Goal: Task Accomplishment & Management: Use online tool/utility

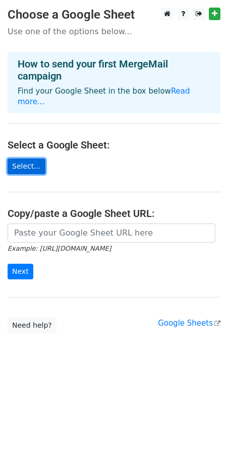
click at [18, 159] on link "Select..." at bounding box center [27, 167] width 38 height 16
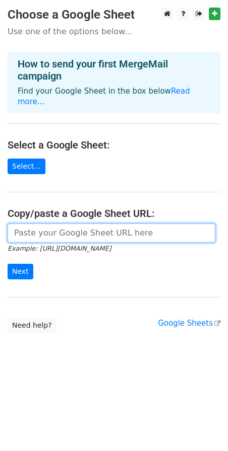
click at [31, 224] on input "url" at bounding box center [112, 233] width 208 height 19
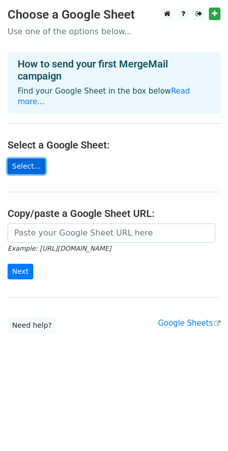
click at [24, 161] on link "Select..." at bounding box center [27, 167] width 38 height 16
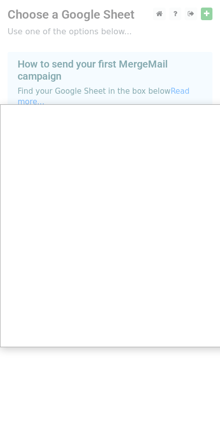
click at [178, 42] on div at bounding box center [114, 225] width 228 height 451
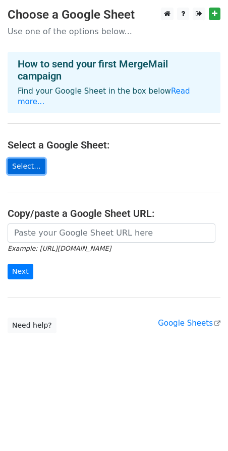
click at [31, 159] on link "Select..." at bounding box center [27, 167] width 38 height 16
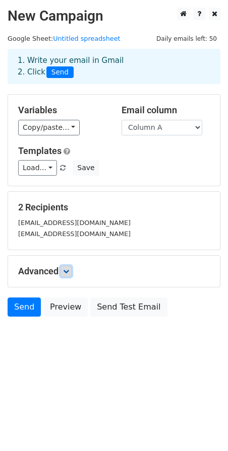
click at [69, 272] on icon at bounding box center [66, 271] width 6 height 6
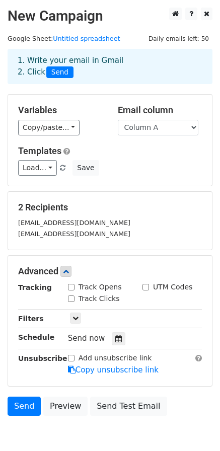
click at [98, 288] on label "Track Opens" at bounding box center [100, 287] width 43 height 11
click at [75, 288] on input "Track Opens" at bounding box center [71, 287] width 7 height 7
checkbox input "true"
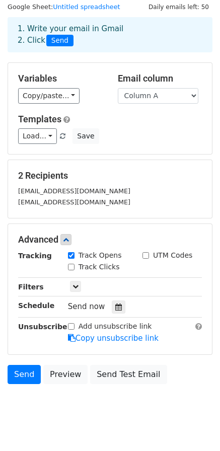
scroll to position [49, 0]
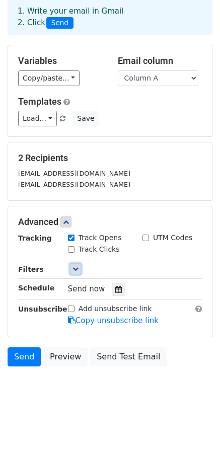
click at [73, 267] on icon at bounding box center [76, 269] width 6 height 6
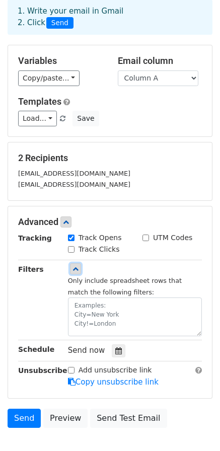
click at [73, 267] on icon at bounding box center [76, 269] width 6 height 6
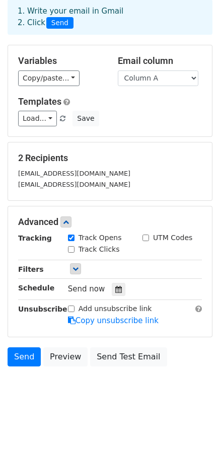
click at [85, 250] on label "Track Clicks" at bounding box center [99, 249] width 41 height 11
click at [75, 250] on input "Track Clicks" at bounding box center [71, 249] width 7 height 7
checkbox input "true"
click at [69, 221] on icon at bounding box center [66, 222] width 6 height 6
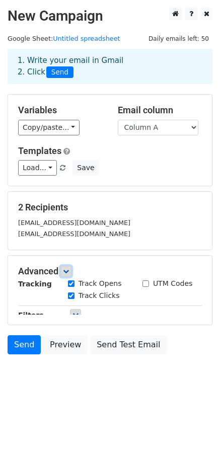
scroll to position [0, 0]
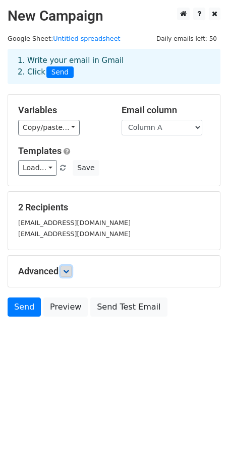
click at [66, 271] on icon at bounding box center [66, 271] width 6 height 6
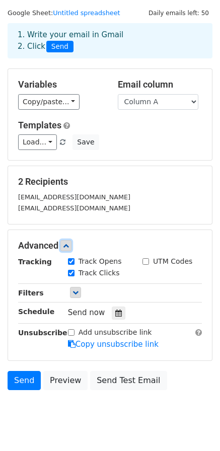
scroll to position [49, 0]
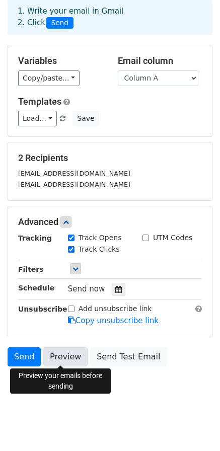
click at [67, 361] on link "Preview" at bounding box center [65, 357] width 44 height 19
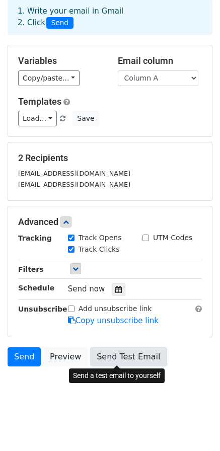
click at [115, 358] on link "Send Test Email" at bounding box center [128, 357] width 77 height 19
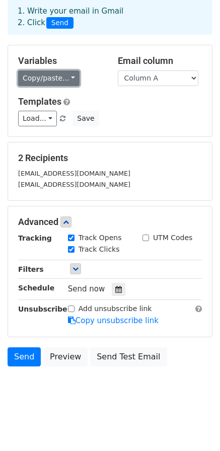
click at [64, 82] on link "Copy/paste..." at bounding box center [48, 79] width 61 height 16
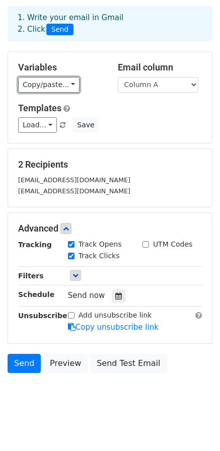
scroll to position [0, 0]
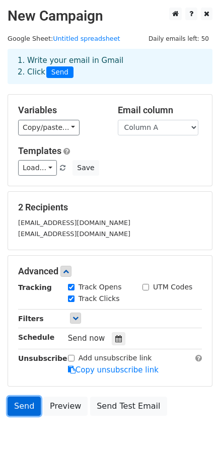
click at [22, 408] on link "Send" at bounding box center [24, 406] width 33 height 19
click at [54, 75] on span "Send" at bounding box center [59, 72] width 27 height 12
click at [119, 78] on div "1. Write your email in Gmail 2. Click Send" at bounding box center [110, 66] width 200 height 23
click at [77, 320] on icon at bounding box center [76, 318] width 6 height 6
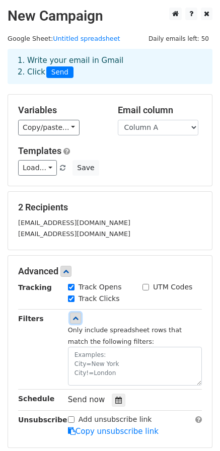
click at [77, 320] on icon at bounding box center [76, 318] width 6 height 6
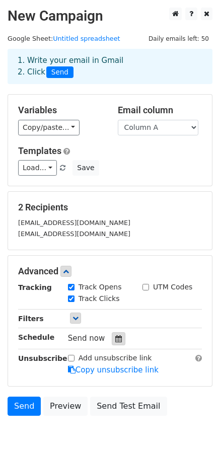
click at [112, 336] on div at bounding box center [119, 338] width 14 height 13
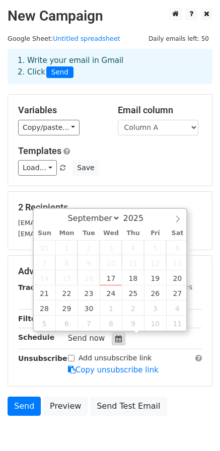
click at [112, 336] on div at bounding box center [119, 338] width 14 height 13
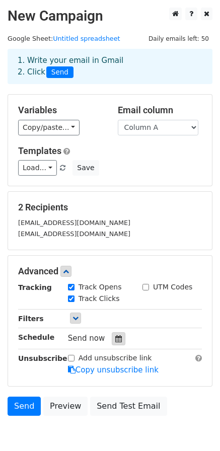
click at [112, 336] on div at bounding box center [119, 338] width 14 height 13
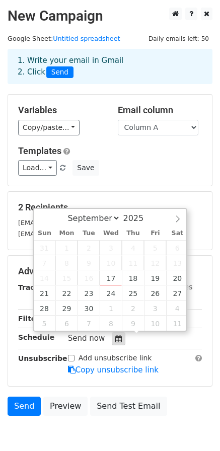
click at [112, 336] on div at bounding box center [119, 338] width 14 height 13
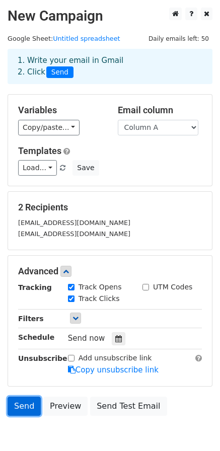
click at [18, 404] on link "Send" at bounding box center [24, 406] width 33 height 19
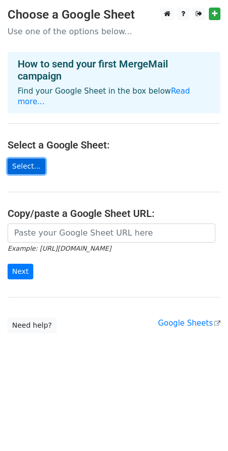
click at [23, 159] on link "Select..." at bounding box center [27, 167] width 38 height 16
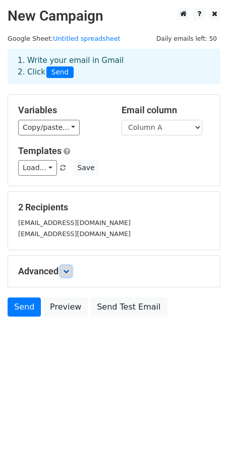
click at [68, 268] on icon at bounding box center [66, 271] width 6 height 6
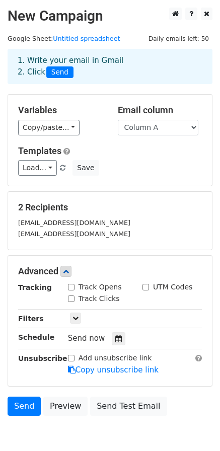
click at [79, 288] on label "Track Opens" at bounding box center [100, 287] width 43 height 11
click at [75, 288] on input "Track Opens" at bounding box center [71, 287] width 7 height 7
checkbox input "true"
click at [77, 296] on div "Track Clicks" at bounding box center [94, 299] width 52 height 11
click at [72, 299] on input "Track Clicks" at bounding box center [71, 299] width 7 height 7
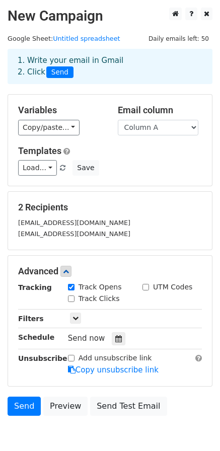
checkbox input "true"
